Goal: Information Seeking & Learning: Learn about a topic

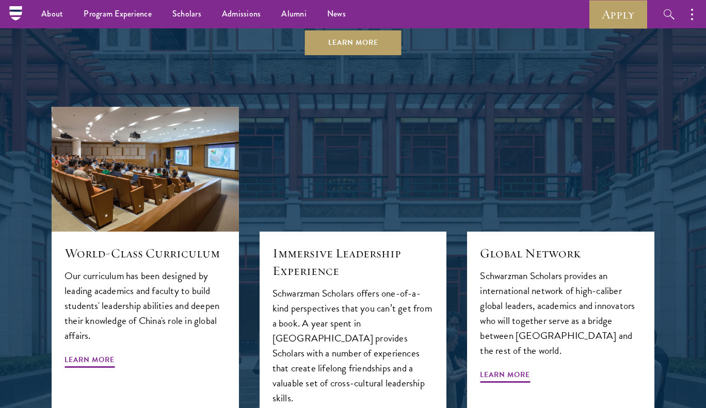
scroll to position [671, 0]
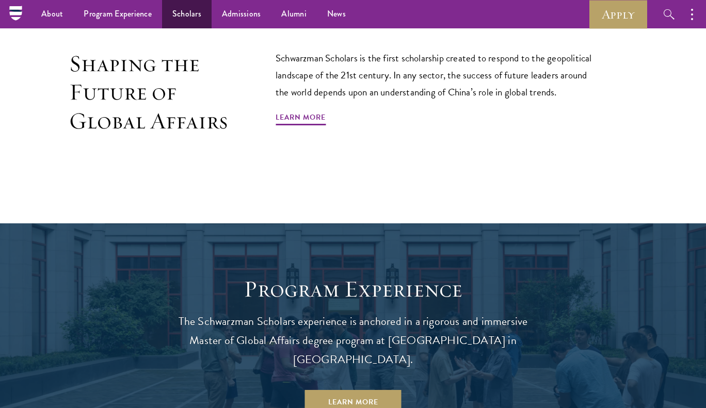
click at [187, 14] on link "Scholars" at bounding box center [187, 14] width 50 height 28
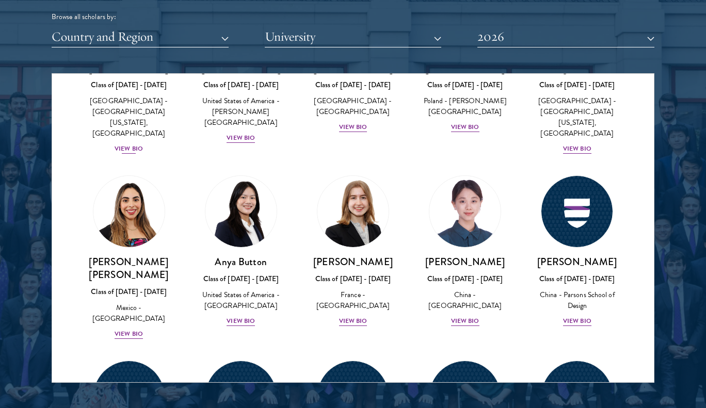
scroll to position [728, 0]
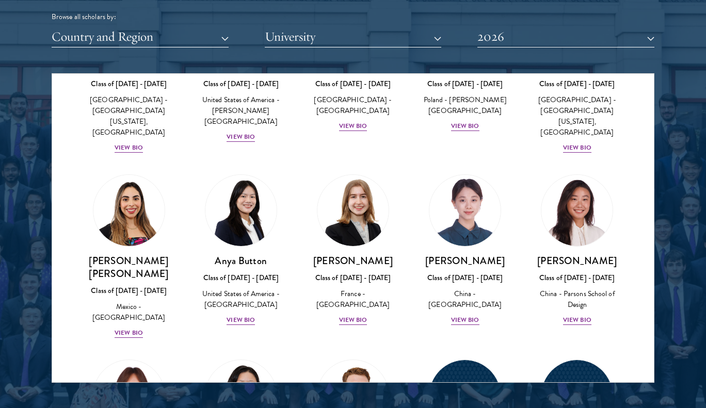
drag, startPoint x: 241, startPoint y: 219, endPoint x: 259, endPoint y: 219, distance: 18.1
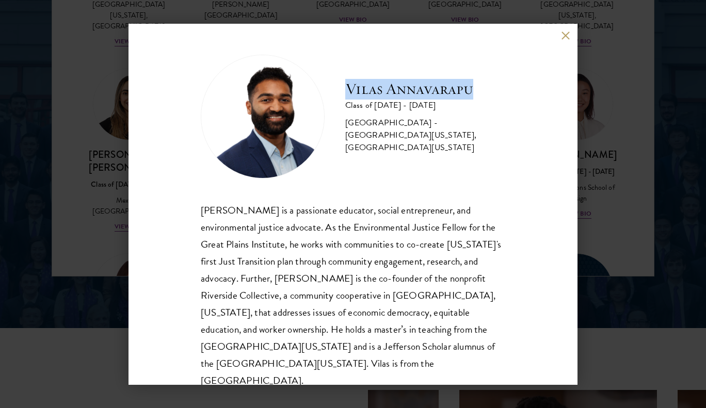
drag, startPoint x: 316, startPoint y: 189, endPoint x: 413, endPoint y: 188, distance: 97.5
click at [413, 100] on h2 "Vilas Annavarapu" at bounding box center [425, 89] width 160 height 21
copy h2 "Vilas Annavarapu"
click at [566, 31] on button at bounding box center [565, 35] width 9 height 9
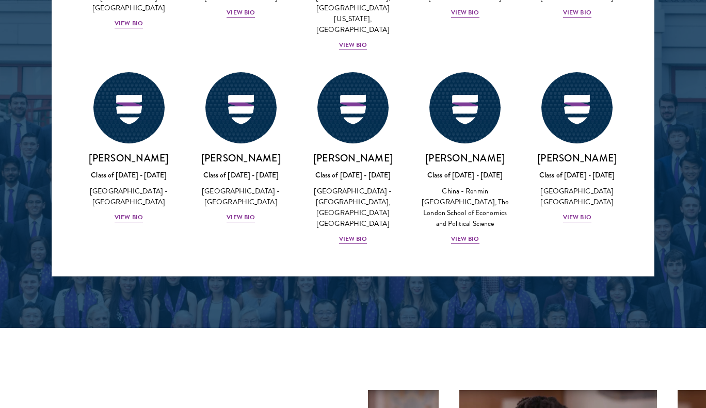
scroll to position [5505, 0]
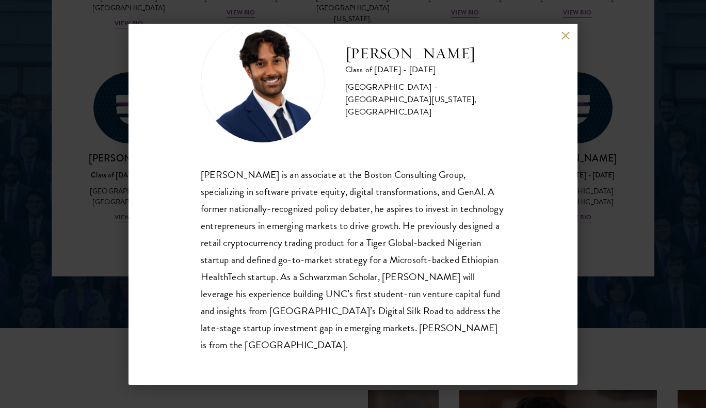
scroll to position [46, 0]
drag, startPoint x: 310, startPoint y: 142, endPoint x: 414, endPoint y: 145, distance: 104.3
click at [414, 64] on h2 "Sanjeev Musuvathy" at bounding box center [425, 53] width 160 height 21
copy h2 "Sanjeev Musuvathy"
click at [564, 36] on button at bounding box center [565, 35] width 9 height 9
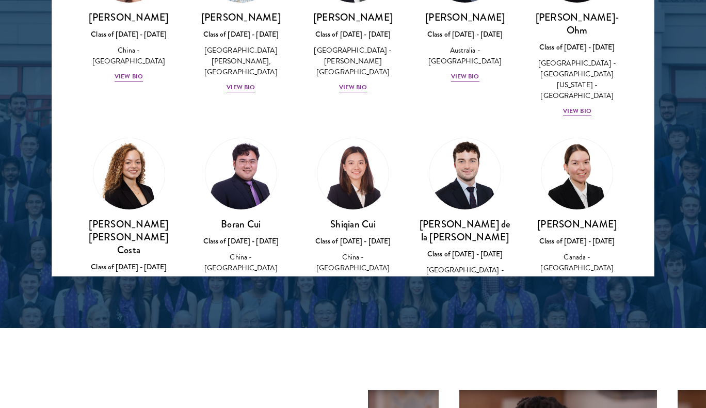
scroll to position [1050, 0]
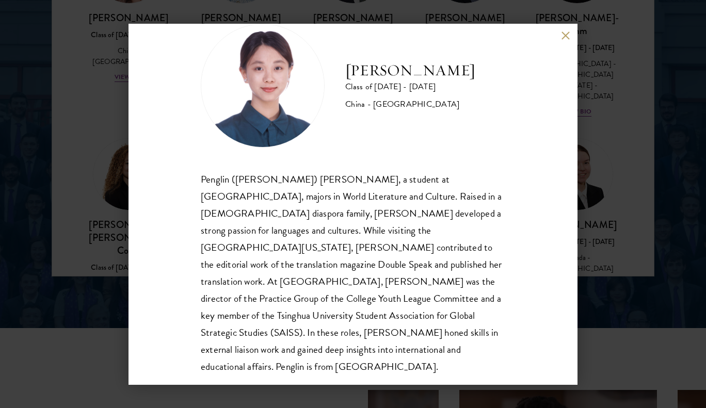
scroll to position [31, 0]
drag, startPoint x: 333, startPoint y: 158, endPoint x: 407, endPoint y: 189, distance: 79.8
click at [407, 148] on div "Claire Chen Class of 2025 - 2026 China - Tsinghua University" at bounding box center [353, 86] width 304 height 124
copy div "Claire Chen Class of 2025 - 2026 China - Tsinghua University"
click at [566, 33] on button at bounding box center [565, 35] width 9 height 9
